Goal: Information Seeking & Learning: Learn about a topic

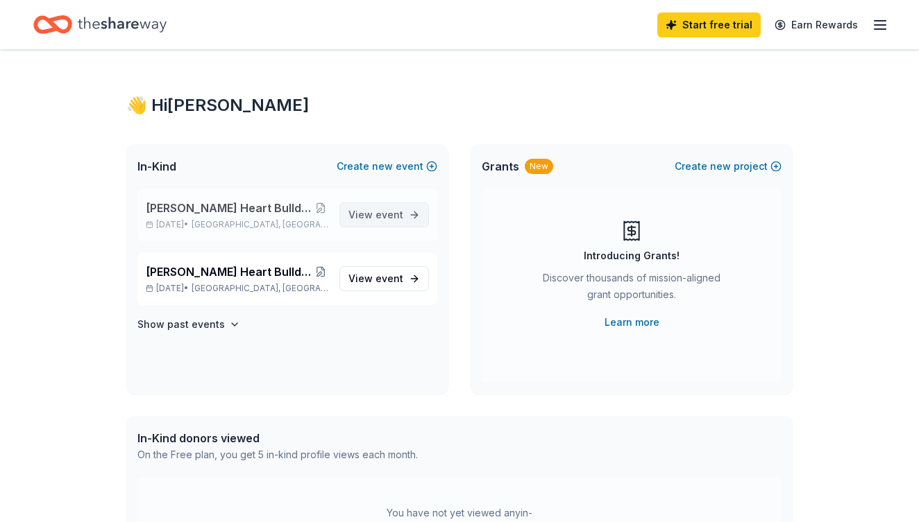
click at [357, 214] on span "View event" at bounding box center [375, 215] width 55 height 17
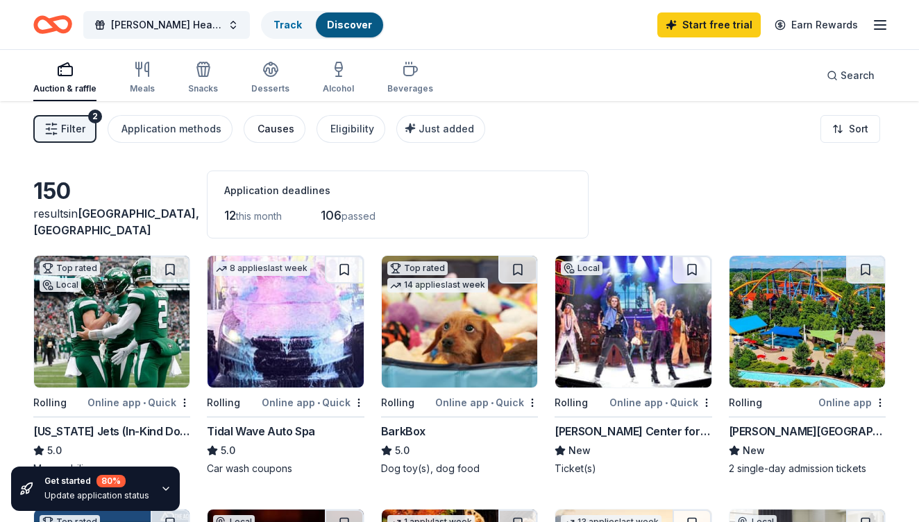
click at [271, 132] on div "Causes" at bounding box center [275, 129] width 37 height 17
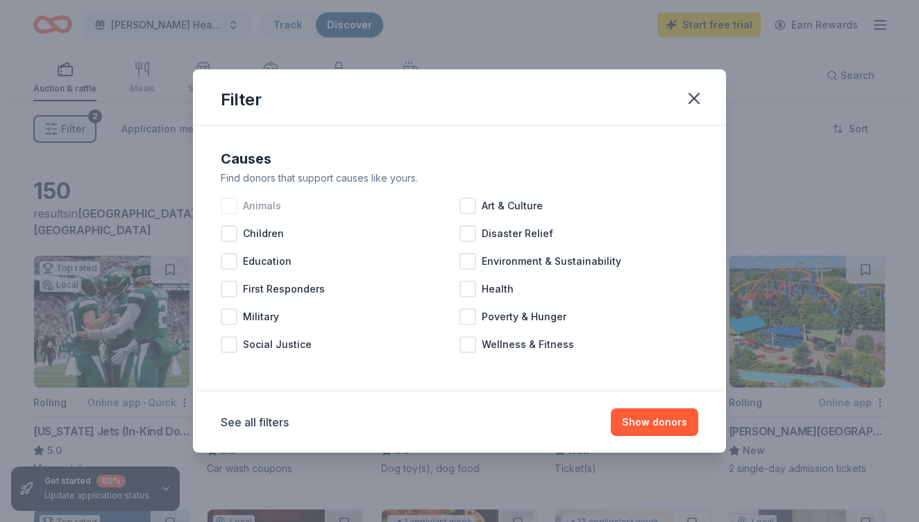
click at [233, 211] on div at bounding box center [229, 206] width 17 height 17
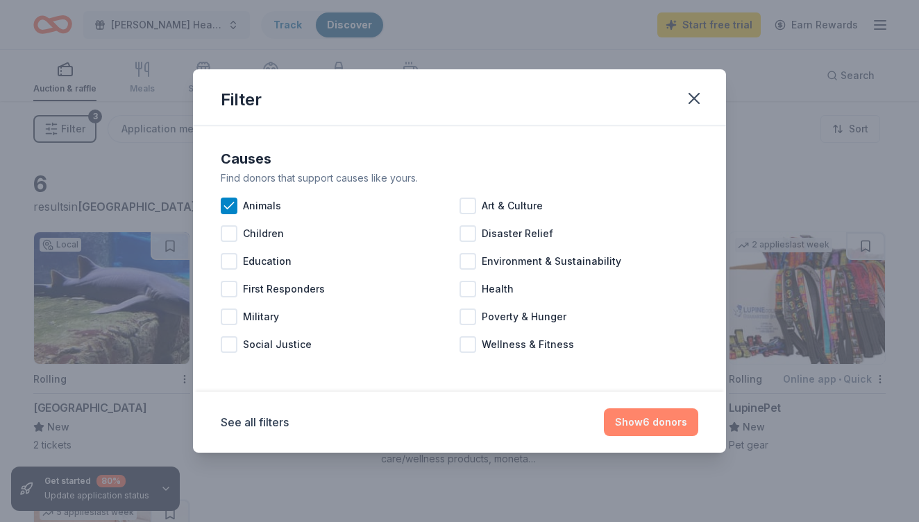
click at [632, 421] on button "Show 6 donors" at bounding box center [651, 423] width 94 height 28
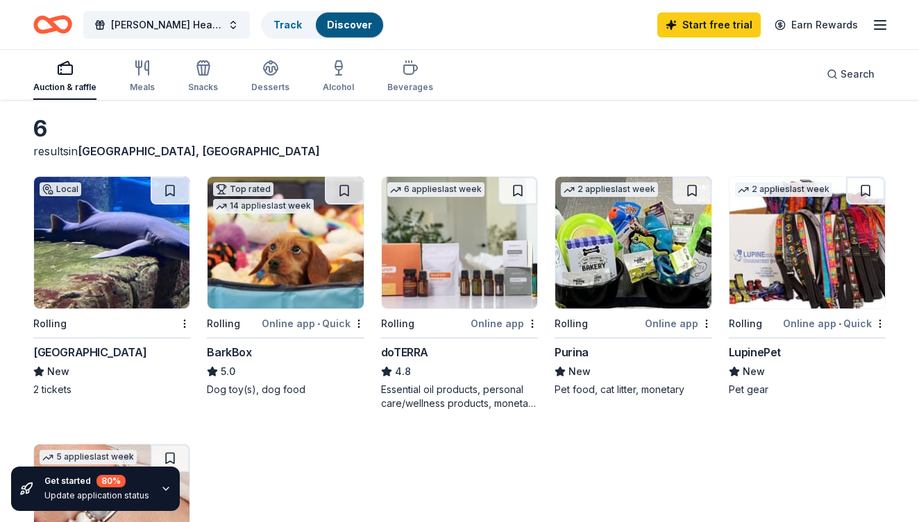
scroll to position [58, 0]
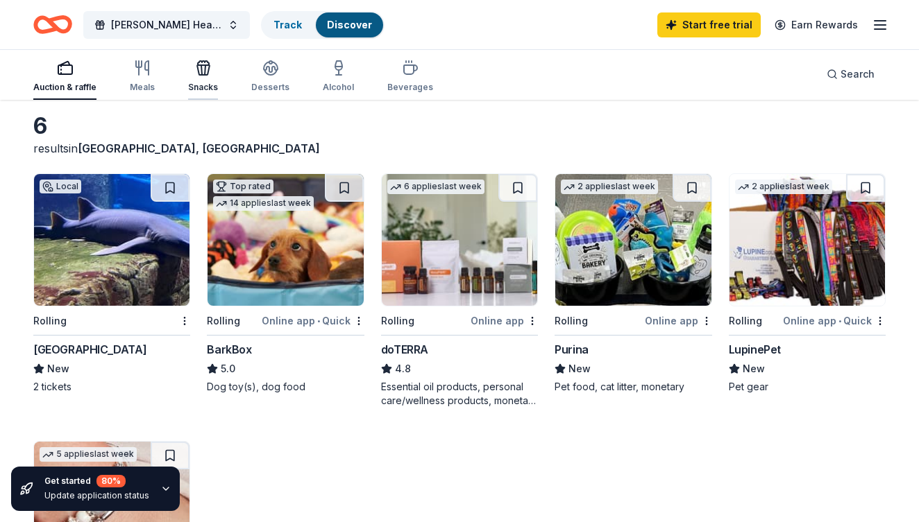
click at [191, 85] on div "Snacks" at bounding box center [203, 87] width 30 height 11
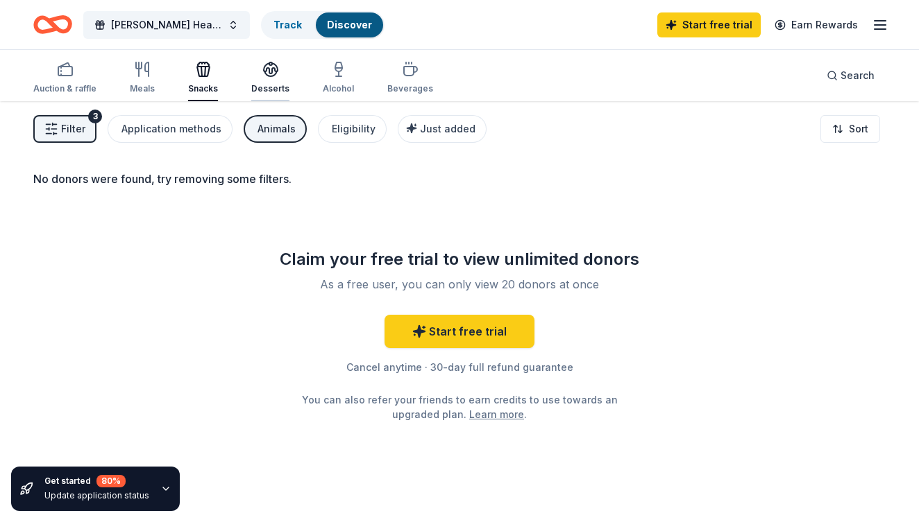
click at [259, 85] on div "Desserts" at bounding box center [270, 88] width 38 height 11
click at [334, 85] on div "Alcohol" at bounding box center [338, 88] width 31 height 11
click at [397, 91] on div "Beverages" at bounding box center [410, 88] width 46 height 11
click at [139, 84] on div "Meals" at bounding box center [142, 88] width 25 height 11
click at [82, 91] on div "Auction & raffle" at bounding box center [64, 88] width 63 height 11
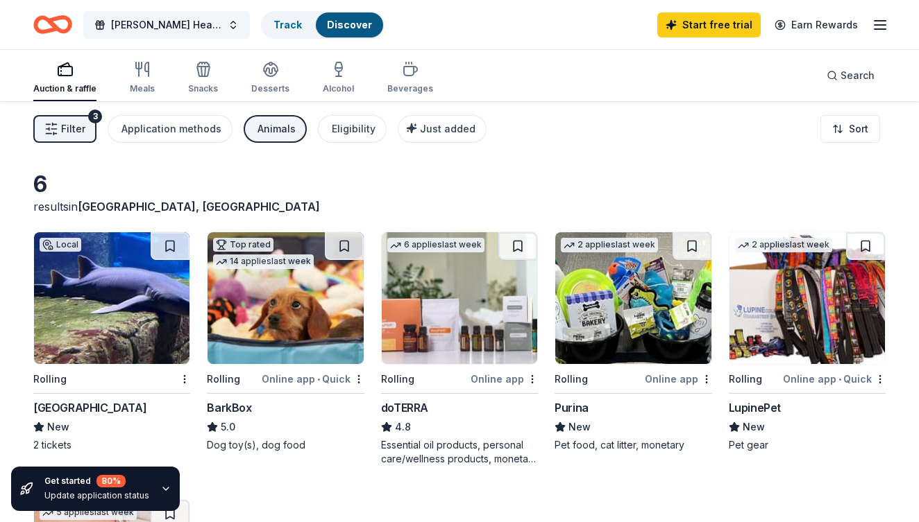
click at [221, 27] on span "[PERSON_NAME] Heart Bulldog Rescue Fall fundraiser" at bounding box center [166, 25] width 111 height 17
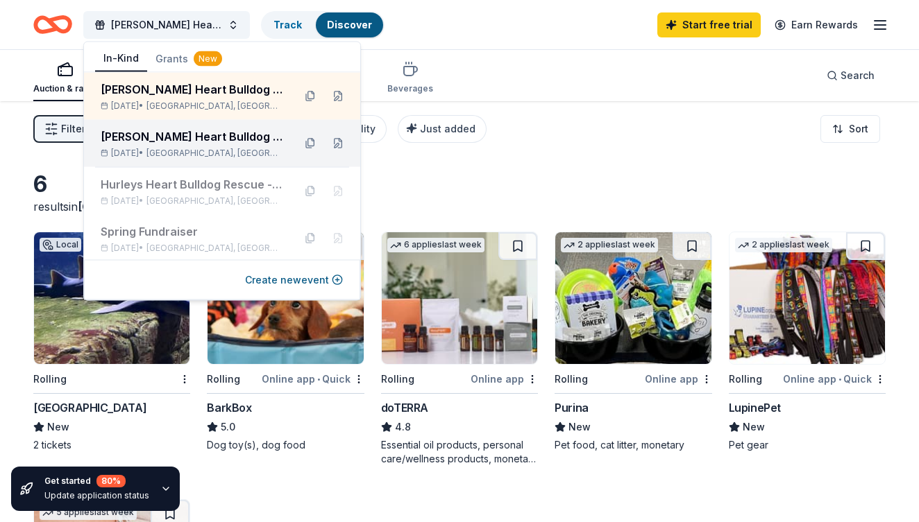
click at [196, 133] on div "[PERSON_NAME] Heart Bulldog Rescue Fall fundraiser" at bounding box center [192, 136] width 182 height 17
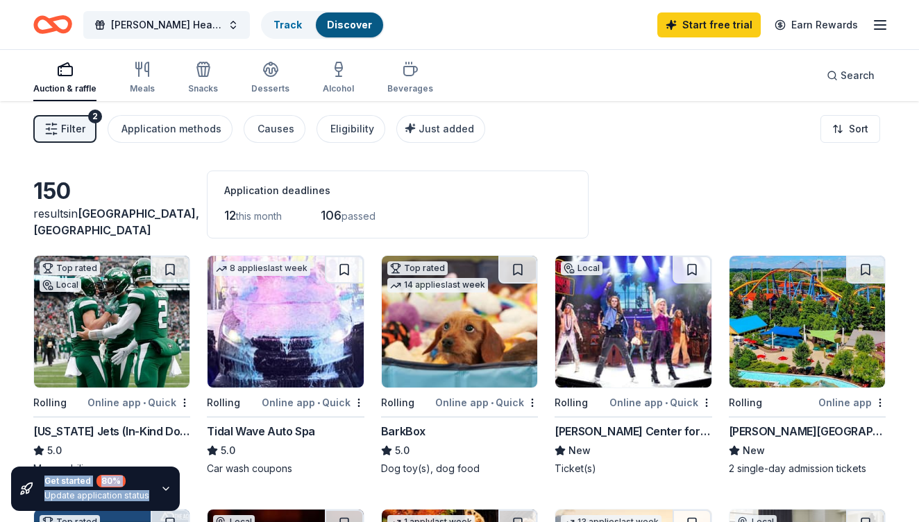
drag, startPoint x: 567, startPoint y: 179, endPoint x: 577, endPoint y: 142, distance: 38.7
click at [81, 128] on span "Filter" at bounding box center [73, 129] width 24 height 17
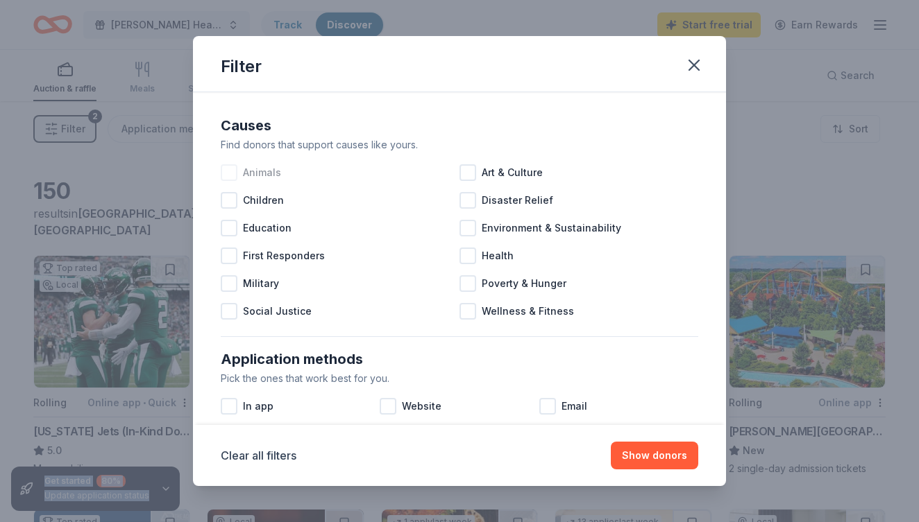
click at [230, 169] on div at bounding box center [229, 172] width 17 height 17
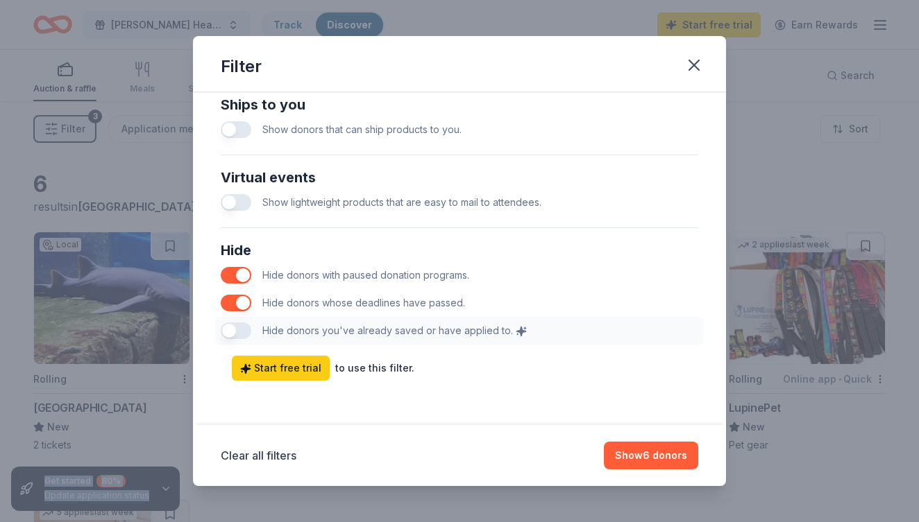
scroll to position [676, 0]
click at [636, 458] on button "Show 6 donors" at bounding box center [651, 456] width 94 height 28
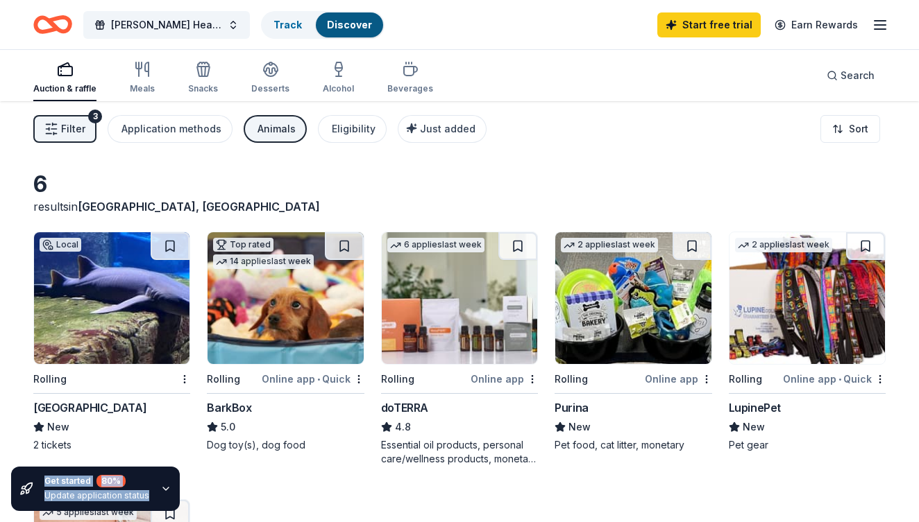
scroll to position [0, 0]
click at [880, 32] on icon "button" at bounding box center [879, 25] width 17 height 17
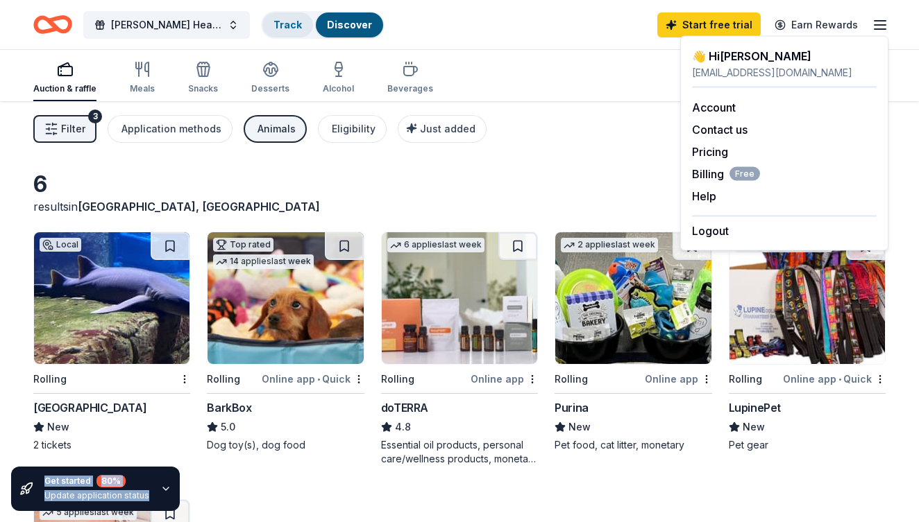
click at [303, 26] on div "Track" at bounding box center [287, 24] width 51 height 25
